Goal: Task Accomplishment & Management: Manage account settings

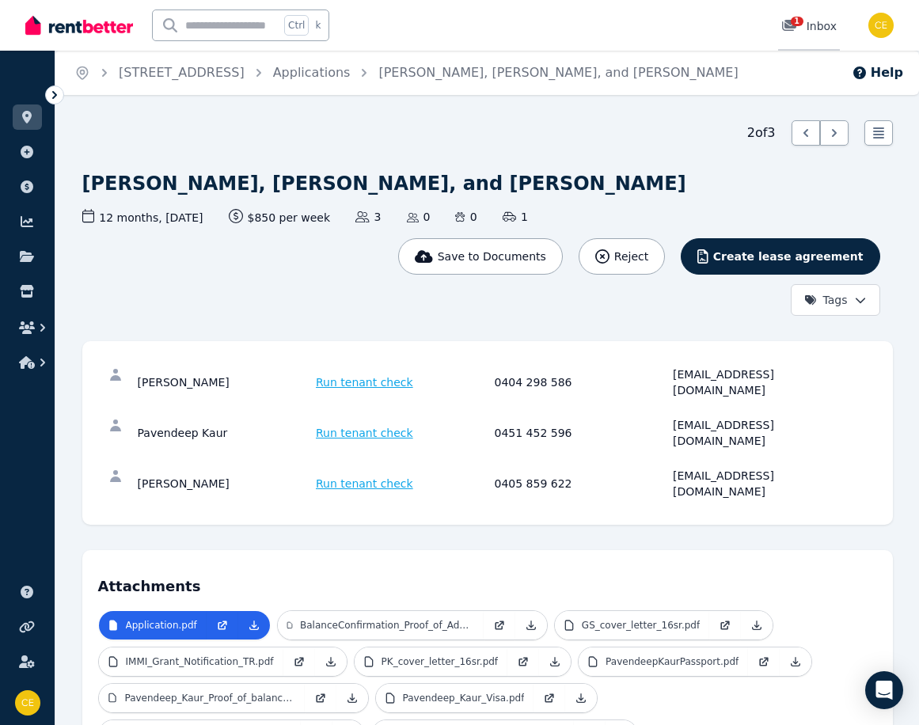
click at [793, 21] on span "1" at bounding box center [797, 22] width 13 height 10
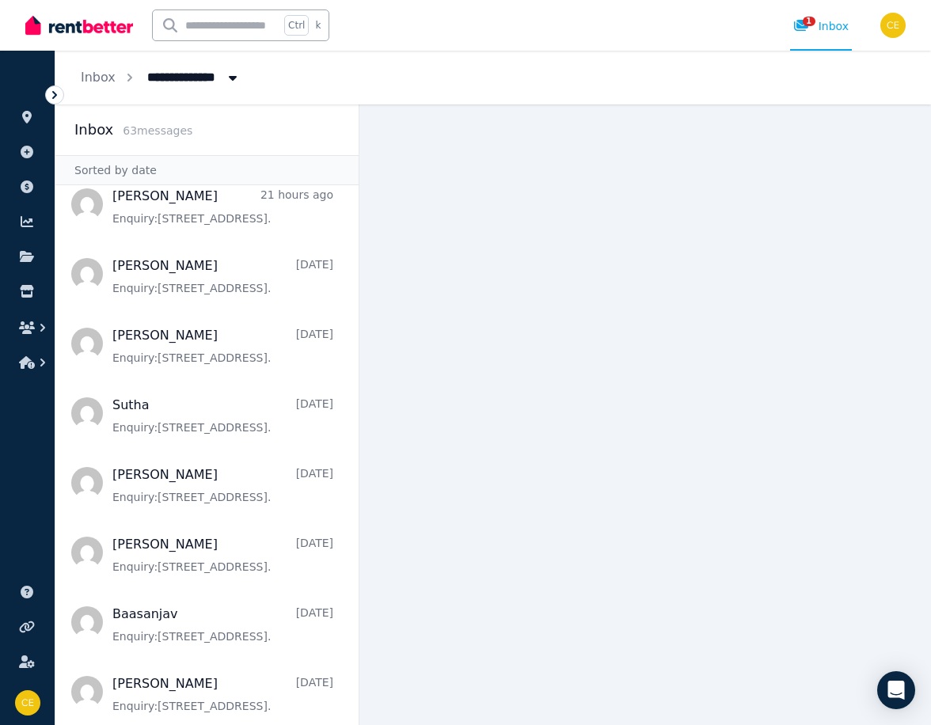
scroll to position [238, 0]
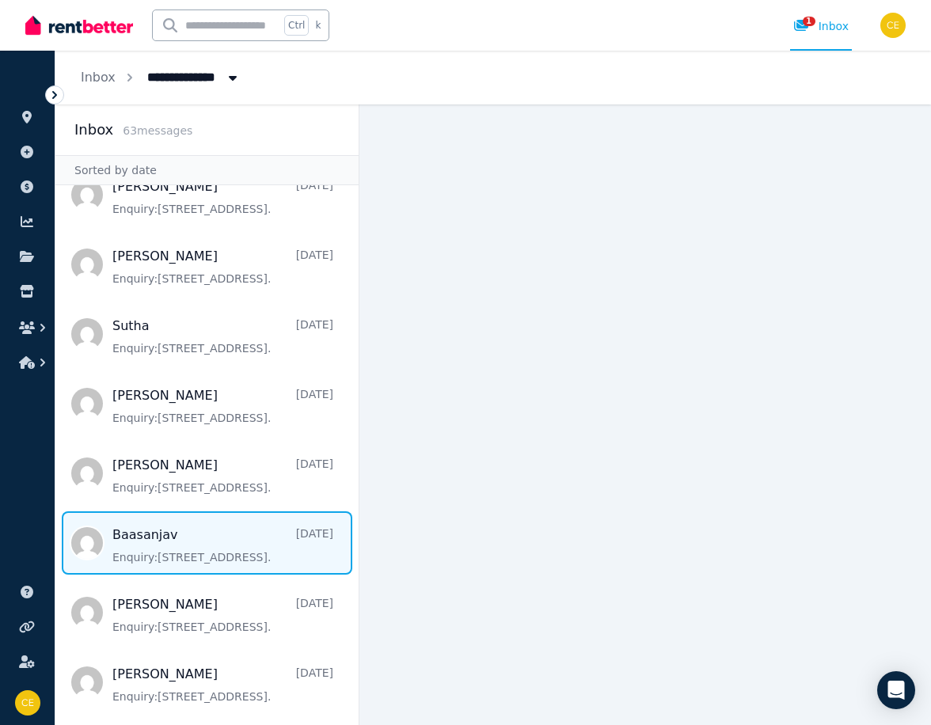
click at [158, 537] on span "Message list" at bounding box center [206, 543] width 303 height 63
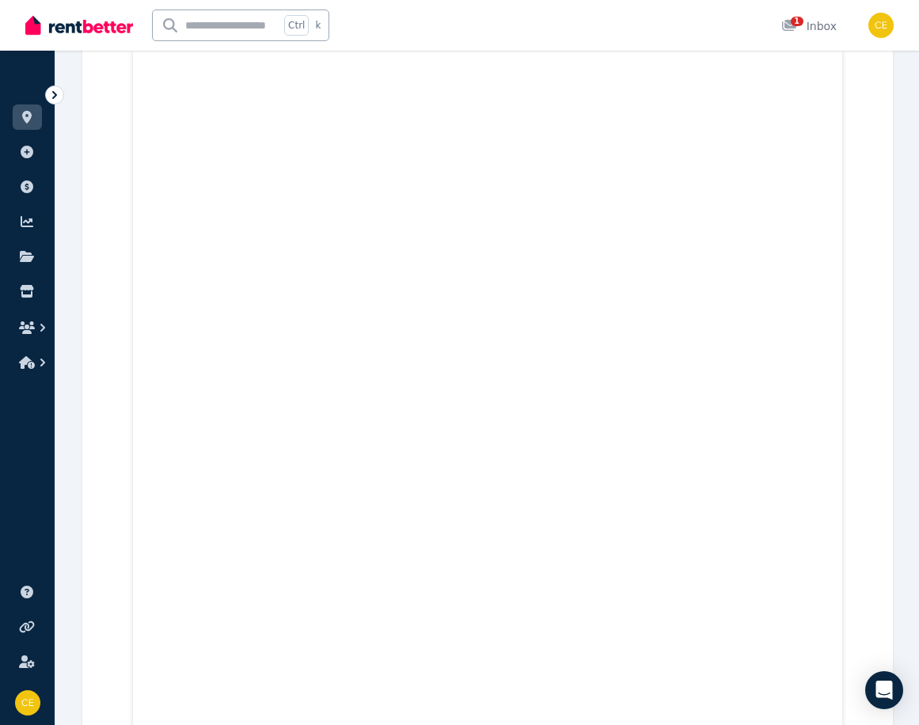
scroll to position [633, 0]
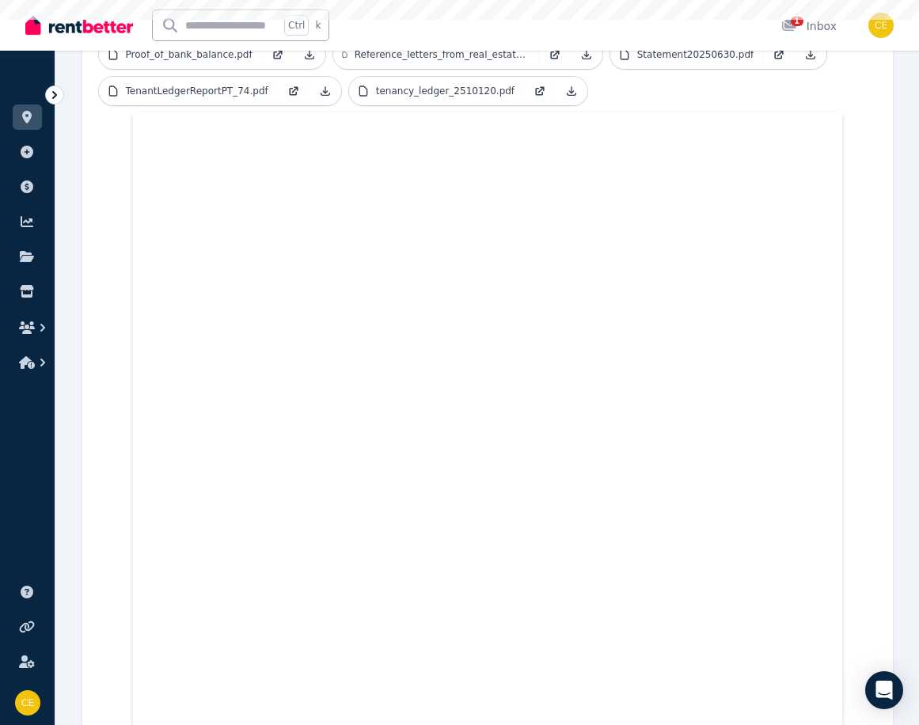
scroll to position [675, 0]
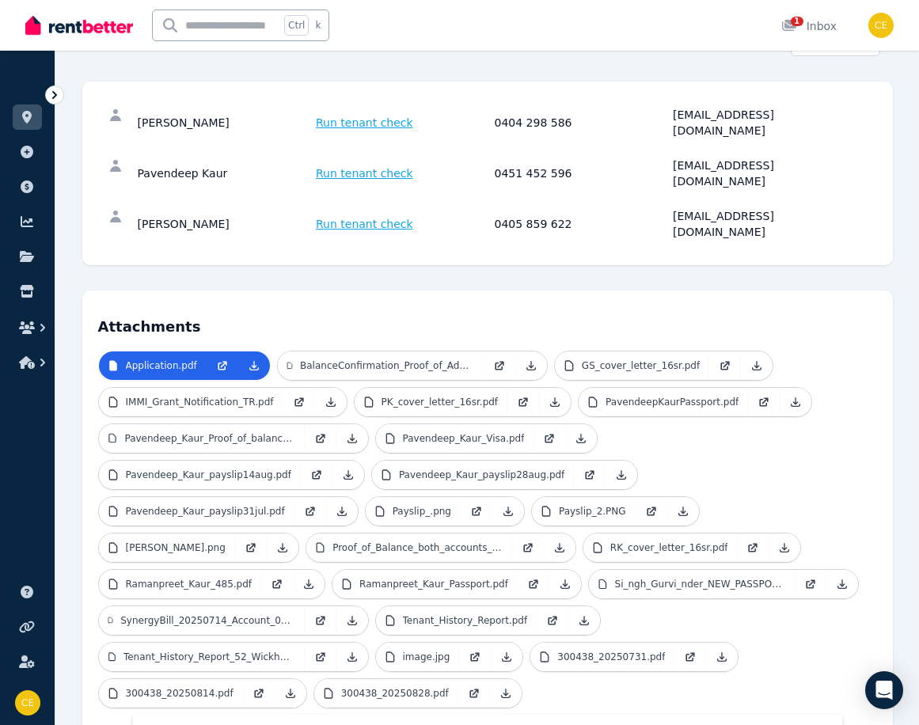
scroll to position [257, 0]
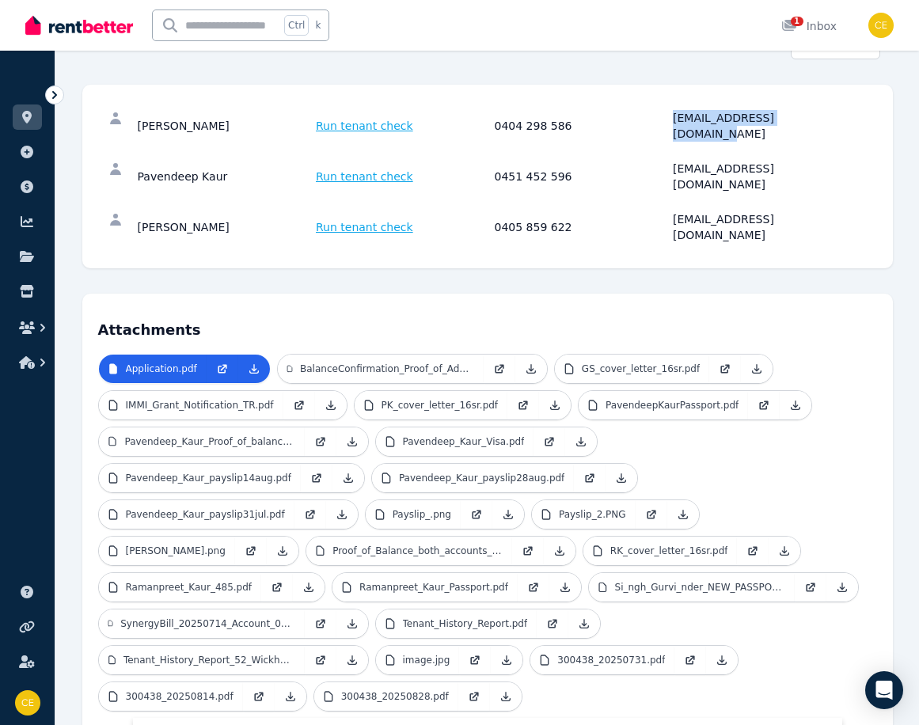
drag, startPoint x: 819, startPoint y: 112, endPoint x: 668, endPoint y: 120, distance: 151.4
click at [668, 120] on div "[PERSON_NAME] Run tenant check 0404 298 586 [EMAIL_ADDRESS][DOMAIN_NAME]" at bounding box center [492, 126] width 709 height 32
drag, startPoint x: 668, startPoint y: 120, endPoint x: 678, endPoint y: 137, distance: 19.6
drag, startPoint x: 678, startPoint y: 137, endPoint x: 833, endPoint y: 97, distance: 160.4
click at [833, 97] on div "[PERSON_NAME] Run tenant check 0404 298 586 [EMAIL_ADDRESS][DOMAIN_NAME] Pavend…" at bounding box center [487, 177] width 811 height 184
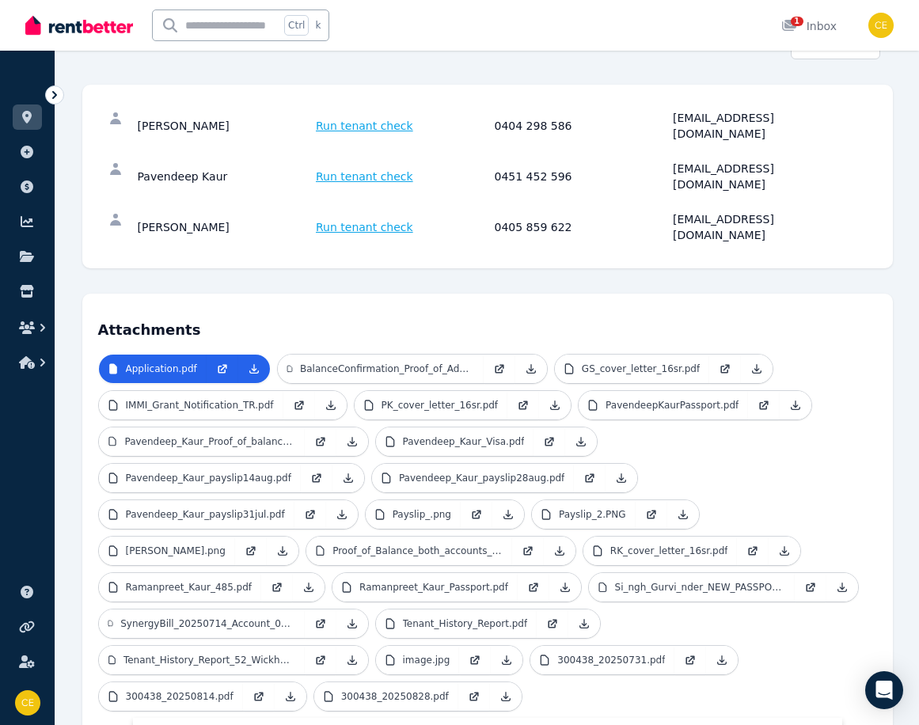
drag, startPoint x: 817, startPoint y: 110, endPoint x: 643, endPoint y: 84, distance: 176.2
click at [643, 85] on div "[PERSON_NAME] Run tenant check 0404 298 586 [EMAIL_ADDRESS][DOMAIN_NAME] Pavend…" at bounding box center [487, 177] width 811 height 184
